Goal: Task Accomplishment & Management: Manage account settings

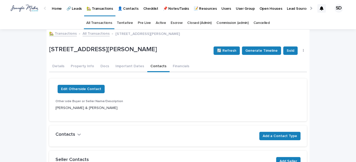
click at [61, 33] on link "🏡 Transactions" at bounding box center [63, 33] width 28 height 6
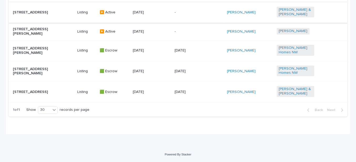
scroll to position [362, 0]
click at [41, 93] on p "[STREET_ADDRESS]" at bounding box center [32, 92] width 38 height 4
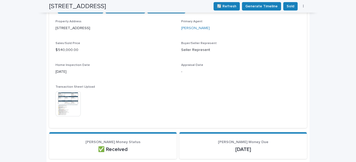
scroll to position [215, 0]
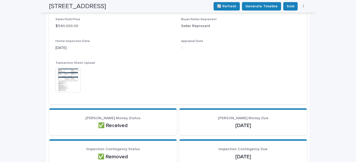
click at [72, 77] on img at bounding box center [68, 79] width 25 height 25
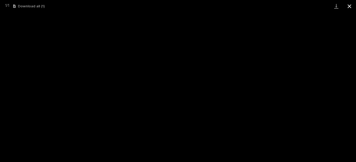
click at [352, 6] on button "Close gallery" at bounding box center [349, 6] width 13 height 12
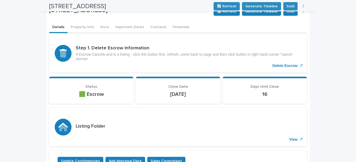
scroll to position [0, 0]
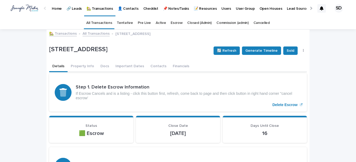
click at [60, 32] on link "🏡 Transactions" at bounding box center [63, 33] width 28 height 6
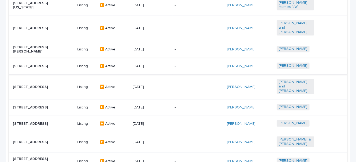
scroll to position [218, 0]
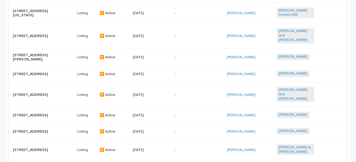
click at [44, 53] on p "[STREET_ADDRESS][PERSON_NAME]" at bounding box center [32, 57] width 38 height 9
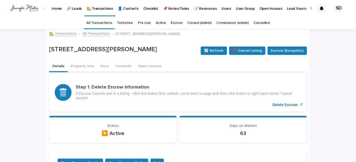
click at [60, 33] on link "🏡 Transactions" at bounding box center [63, 33] width 28 height 6
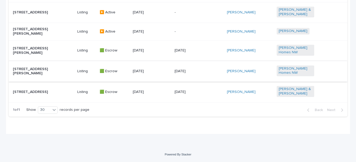
scroll to position [362, 0]
click at [29, 50] on p "[STREET_ADDRESS][PERSON_NAME]" at bounding box center [32, 50] width 38 height 9
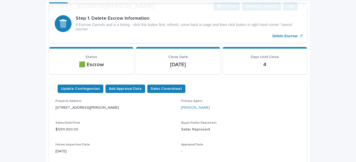
scroll to position [72, 0]
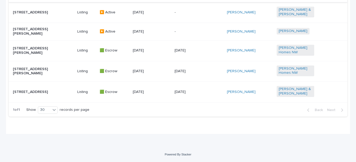
scroll to position [362, 0]
click at [109, 93] on p "🟩 Escrow" at bounding box center [114, 92] width 29 height 4
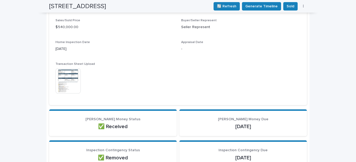
scroll to position [215, 0]
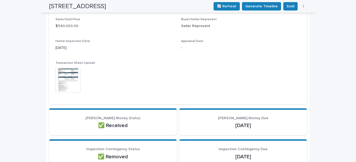
click at [62, 84] on img at bounding box center [68, 79] width 25 height 25
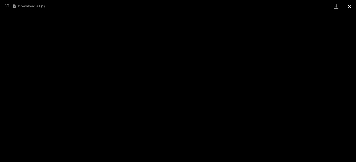
click at [348, 5] on button "Close gallery" at bounding box center [349, 6] width 13 height 12
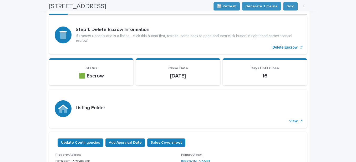
scroll to position [0, 0]
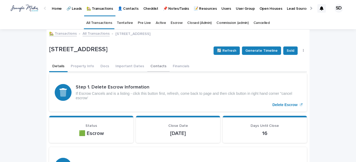
click at [151, 68] on button "Contacts" at bounding box center [158, 66] width 22 height 11
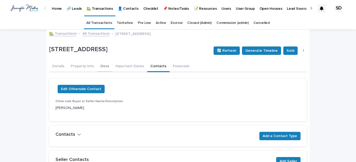
click at [56, 66] on button "Details" at bounding box center [58, 66] width 18 height 11
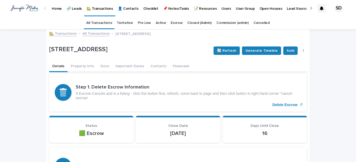
click at [54, 66] on button "Details" at bounding box center [58, 66] width 18 height 11
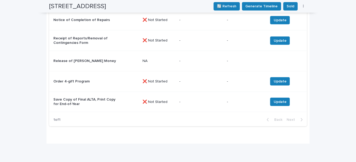
scroll to position [1008, 0]
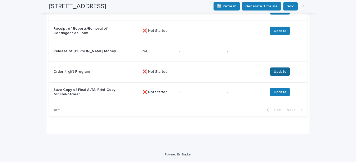
click at [281, 72] on span "Update" at bounding box center [280, 71] width 13 height 5
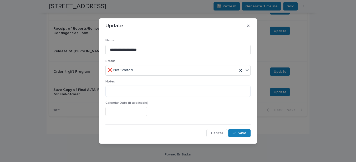
click at [154, 71] on div "❌ Not Started" at bounding box center [172, 70] width 132 height 9
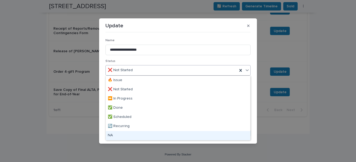
drag, startPoint x: 116, startPoint y: 138, endPoint x: 120, endPoint y: 138, distance: 4.8
click at [116, 139] on div "NA" at bounding box center [178, 135] width 145 height 9
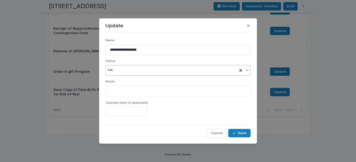
drag, startPoint x: 239, startPoint y: 132, endPoint x: 231, endPoint y: 129, distance: 8.4
click at [238, 131] on button "Save" at bounding box center [239, 133] width 22 height 8
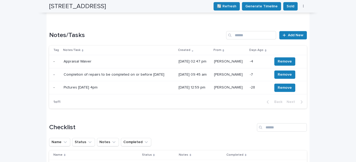
scroll to position [433, 0]
